Goal: Find specific page/section: Find specific page/section

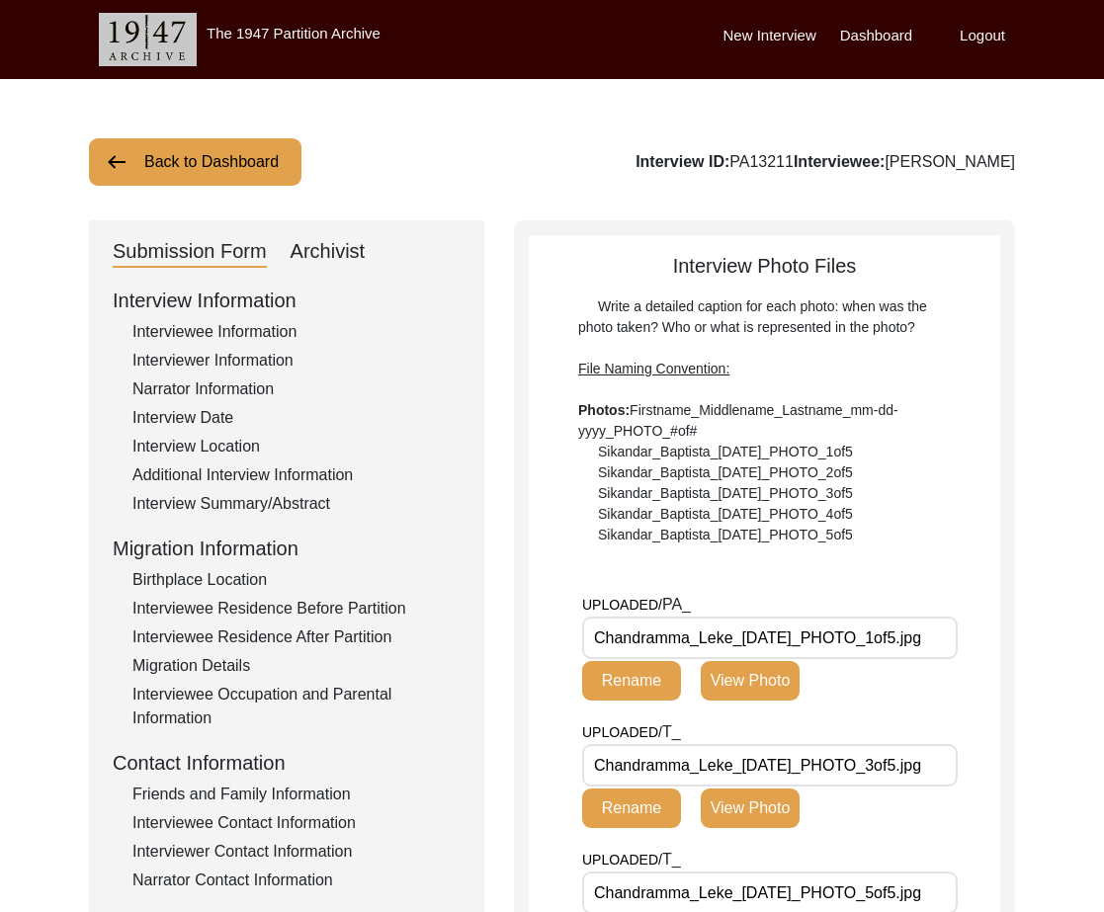
scroll to position [442, 0]
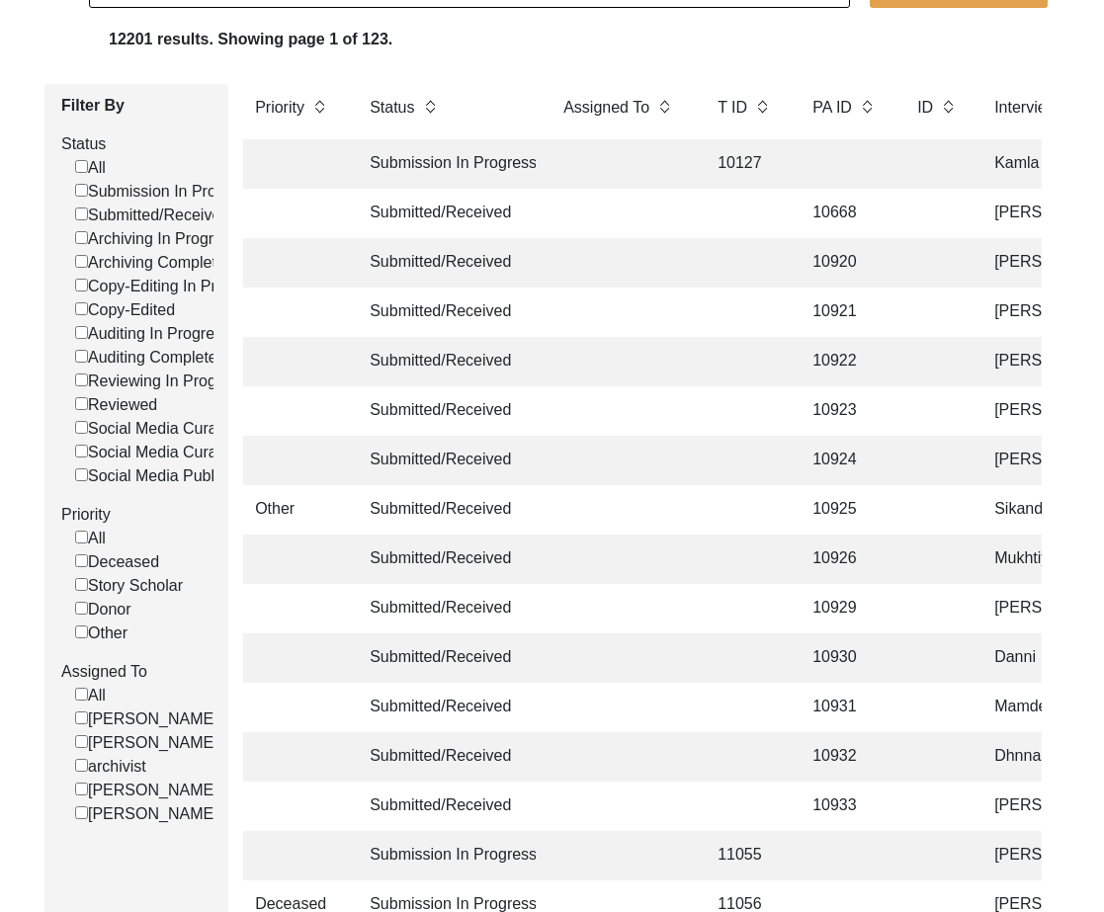
click at [170, 783] on label "[PERSON_NAME]" at bounding box center [146, 791] width 143 height 24
click at [88, 783] on input "[PERSON_NAME]" at bounding box center [81, 789] width 13 height 13
checkbox input "false"
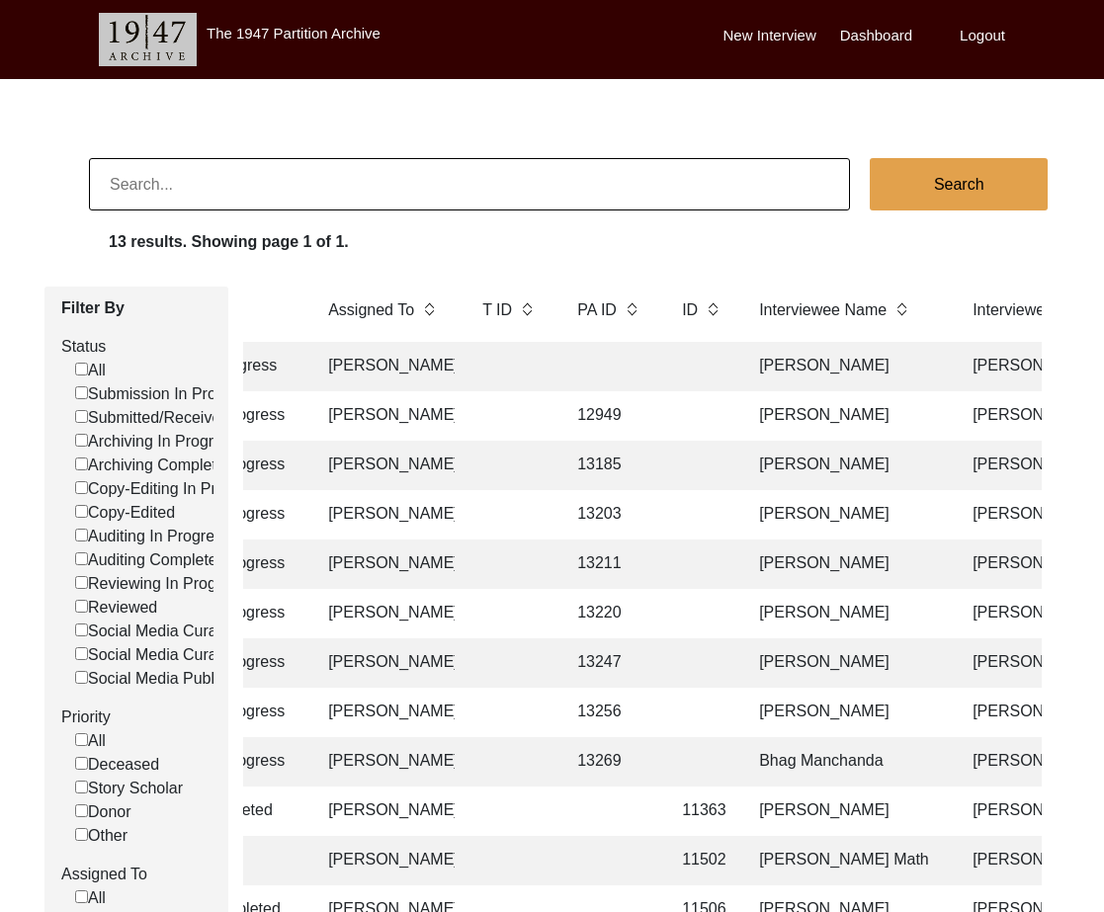
click at [154, 191] on input at bounding box center [469, 184] width 761 height 52
type input "13247"
checkbox input "false"
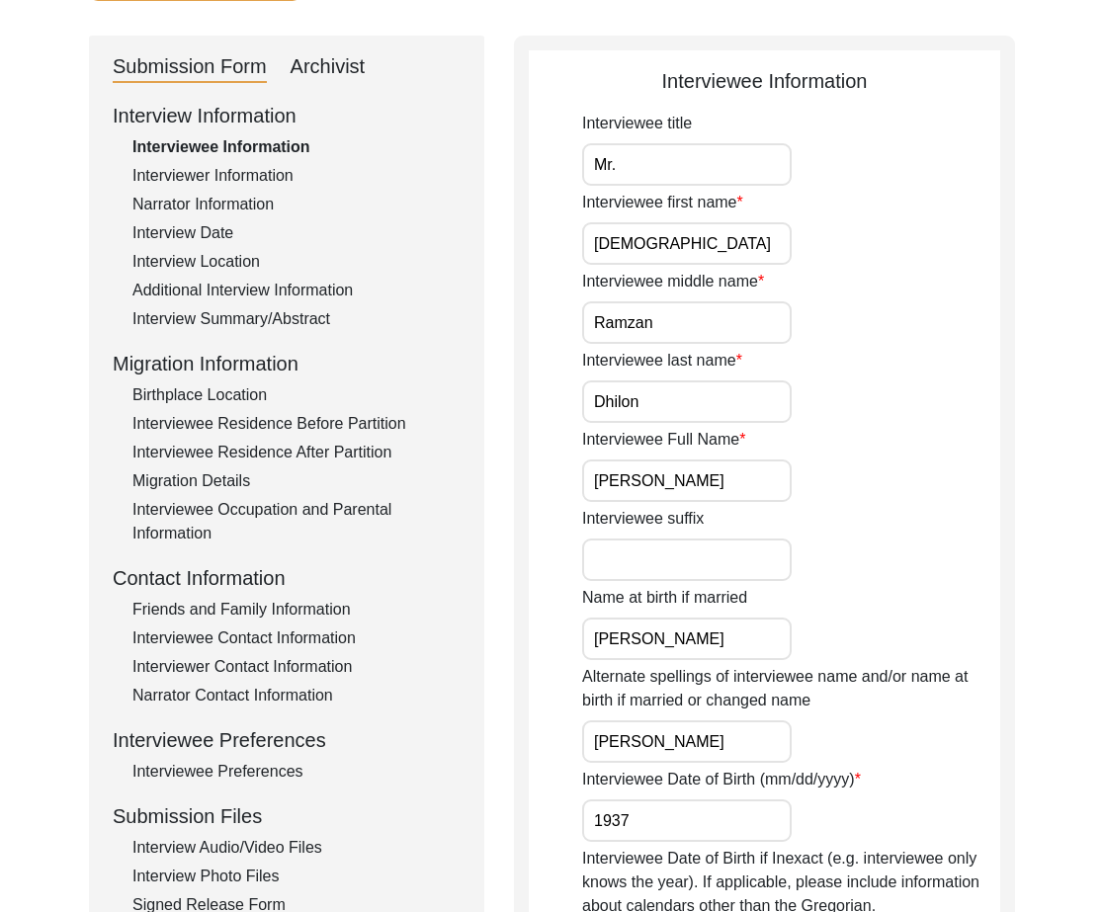
scroll to position [250, 0]
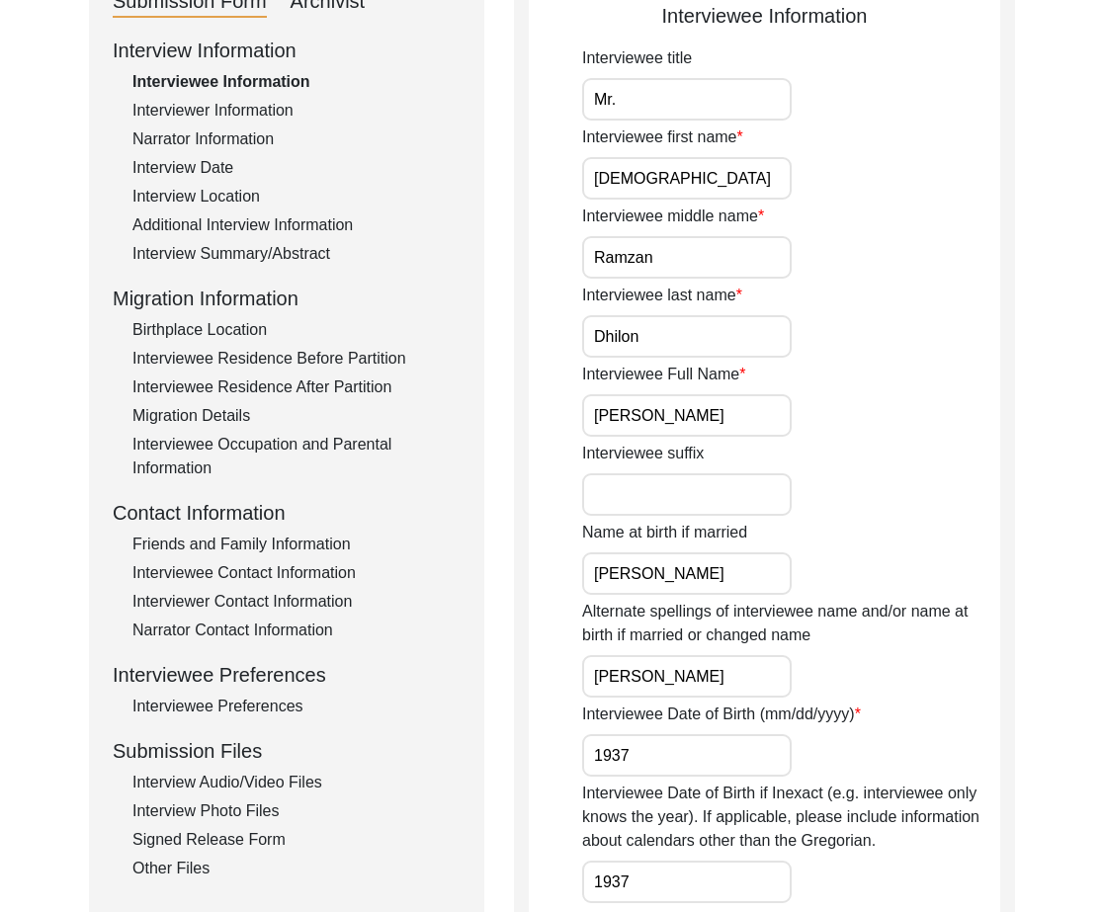
click at [236, 785] on div "Interview Audio/Video Files" at bounding box center [296, 783] width 328 height 24
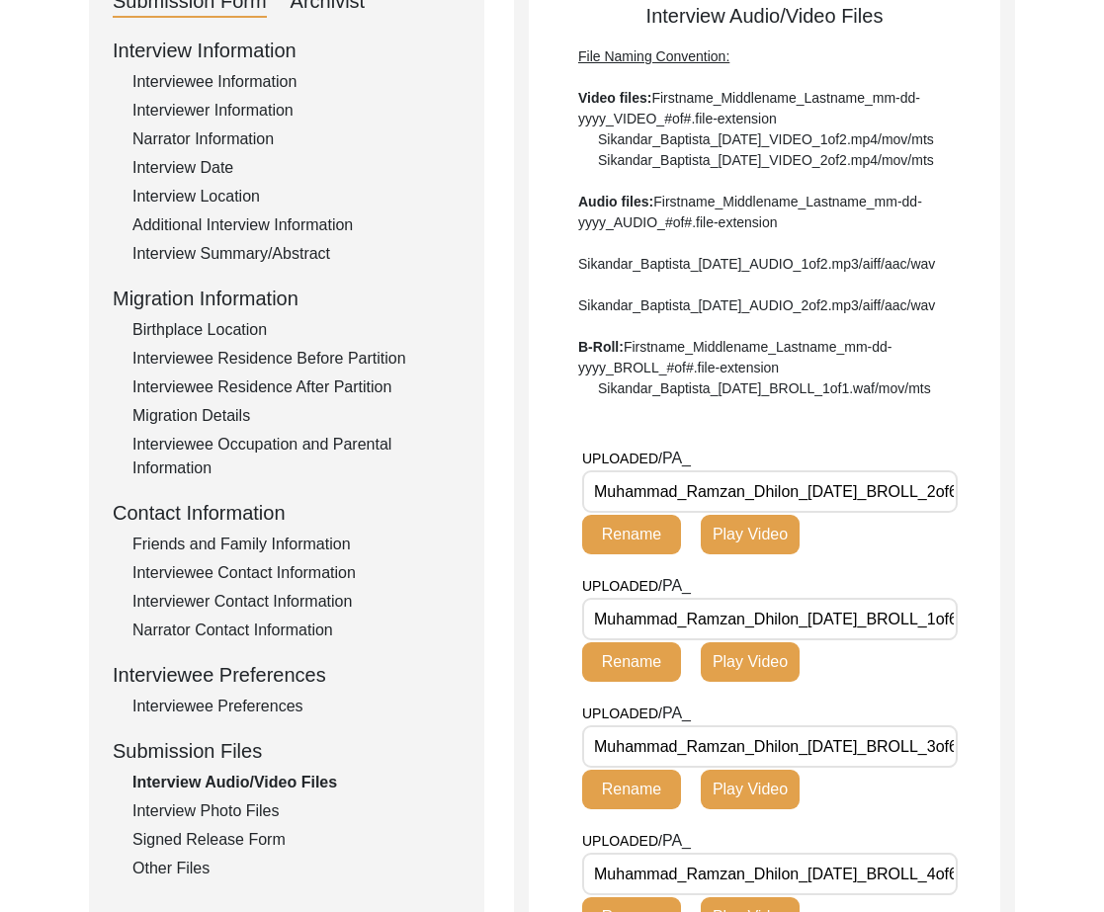
drag, startPoint x: 797, startPoint y: 552, endPoint x: 488, endPoint y: 552, distance: 309.3
click at [488, 552] on div "Submission Form Archivist Interview Information Interviewee Information Intervi…" at bounding box center [552, 867] width 926 height 1795
